Goal: Information Seeking & Learning: Stay updated

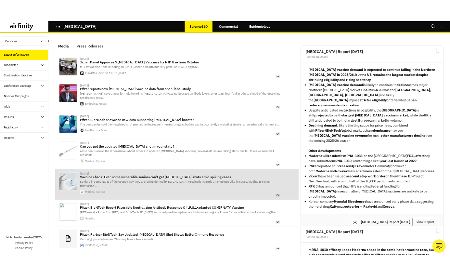
scroll to position [410, 189]
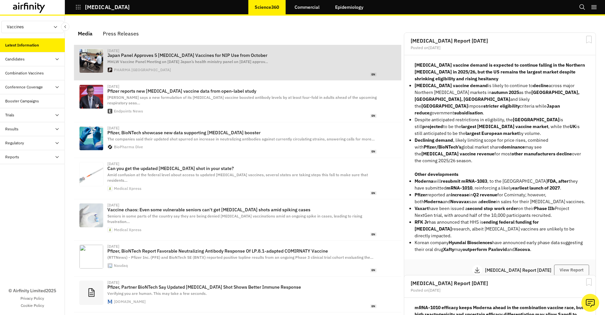
click at [186, 57] on p "Japan Panel Approves 5 [MEDICAL_DATA] Vaccines for NIP Use from October" at bounding box center [241, 55] width 269 height 5
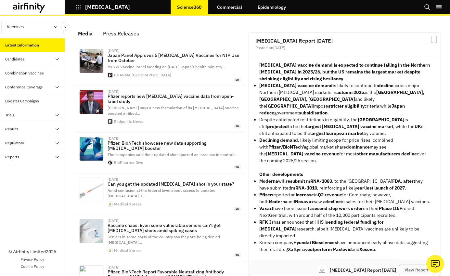
scroll to position [451, 189]
